Goal: Information Seeking & Learning: Understand process/instructions

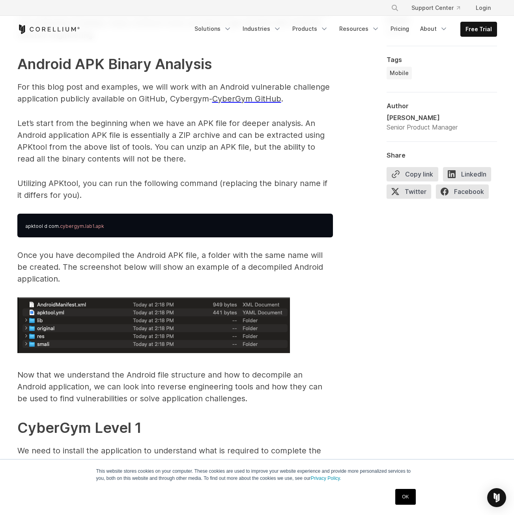
scroll to position [1145, 0]
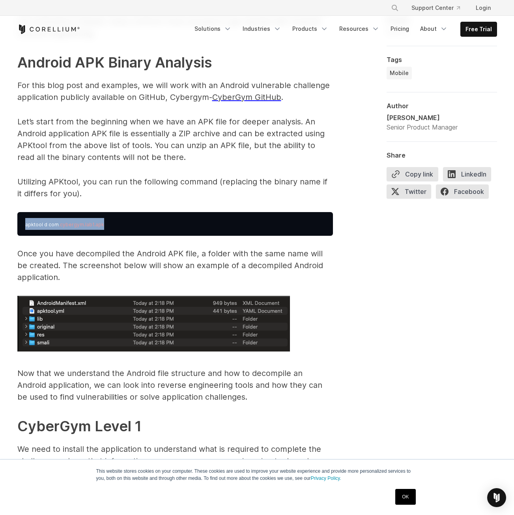
drag, startPoint x: 118, startPoint y: 220, endPoint x: 17, endPoint y: 220, distance: 101.0
click at [17, 220] on pre "apktool d com .cybergym.lab1.apk" at bounding box center [175, 224] width 316 height 24
drag, startPoint x: 15, startPoint y: 221, endPoint x: 109, endPoint y: 217, distance: 93.2
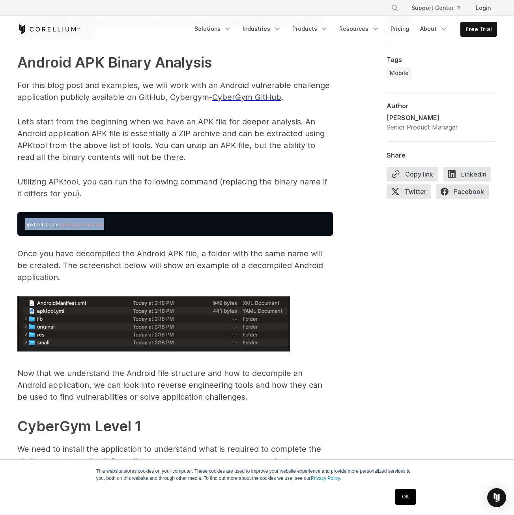
click at [109, 217] on pre "apktool d com .cybergym.lab1.apk" at bounding box center [175, 224] width 316 height 24
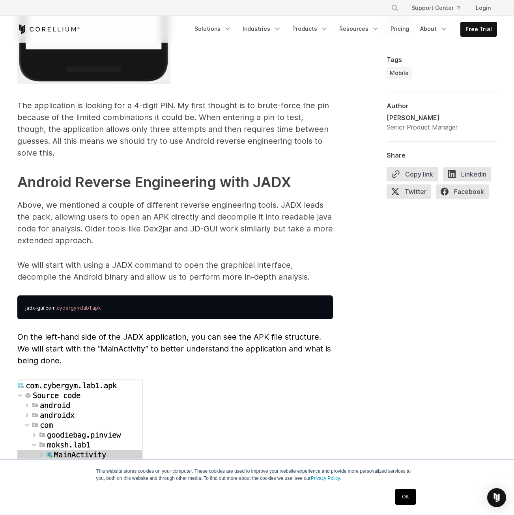
scroll to position [1895, 0]
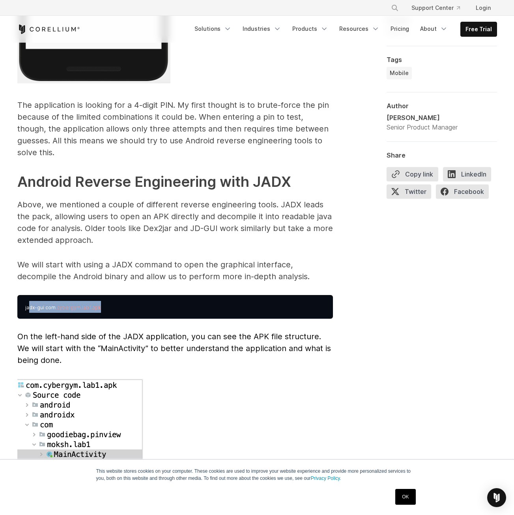
drag, startPoint x: 74, startPoint y: 291, endPoint x: 32, endPoint y: 291, distance: 41.4
click at [29, 295] on pre "jadx-gui com .cybergym.lab1.apk" at bounding box center [175, 307] width 316 height 24
click at [111, 295] on pre "jadx-gui com .cybergym.lab1.apk" at bounding box center [175, 307] width 316 height 24
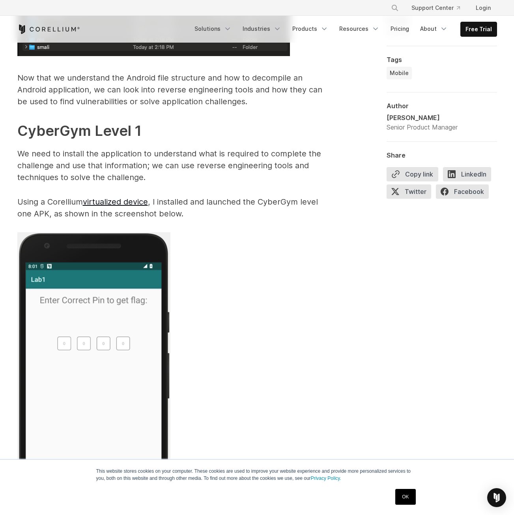
scroll to position [1421, 0]
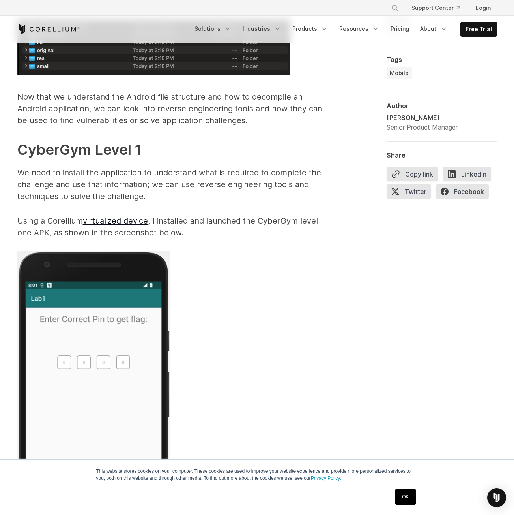
click at [54, 218] on p "Using a Corellium virtualized device , I installed and launched the CyberGym le…" at bounding box center [175, 227] width 316 height 24
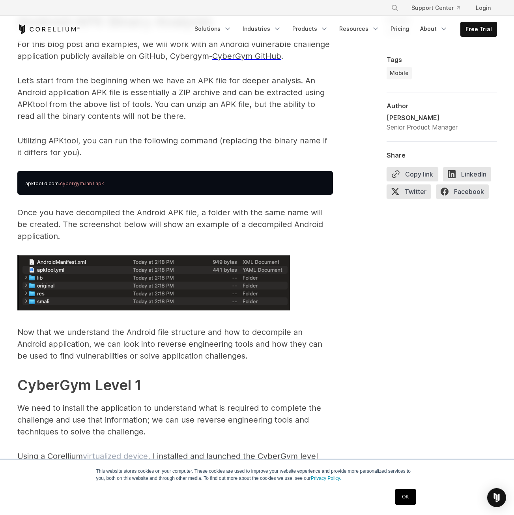
scroll to position [1184, 0]
